Goal: Information Seeking & Learning: Learn about a topic

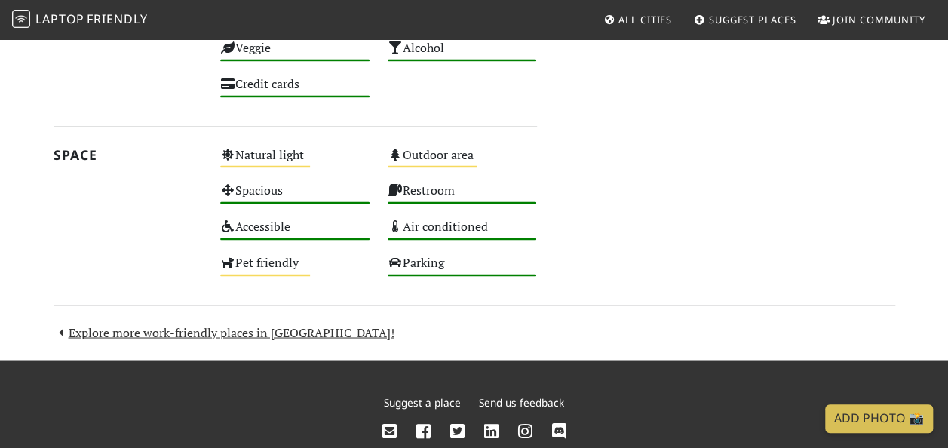
scroll to position [1120, 0]
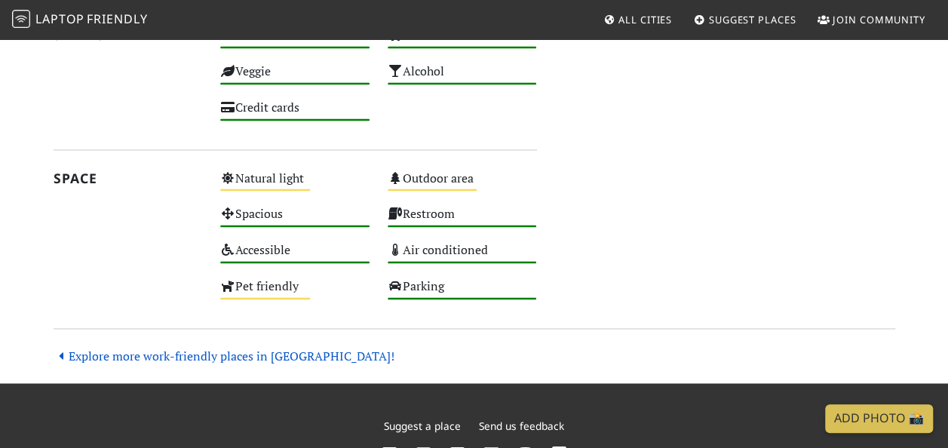
click at [199, 357] on link "Explore more work-friendly places in London!" at bounding box center [224, 355] width 341 height 17
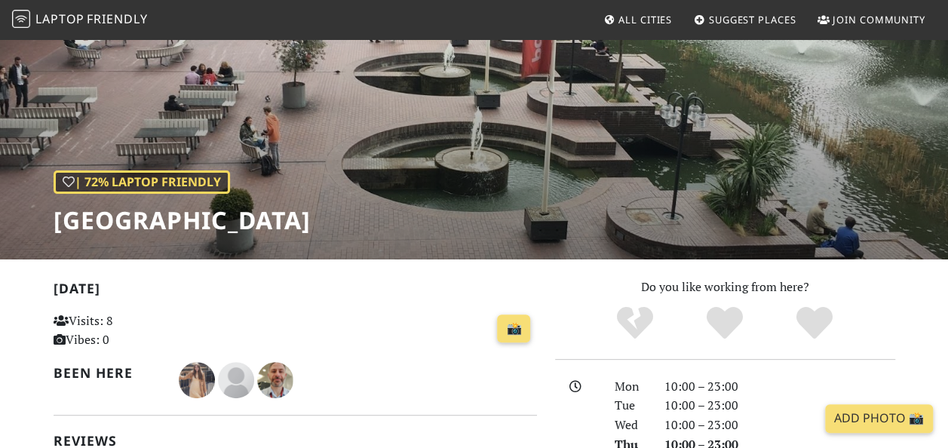
scroll to position [75, 0]
